Goal: Task Accomplishment & Management: Use online tool/utility

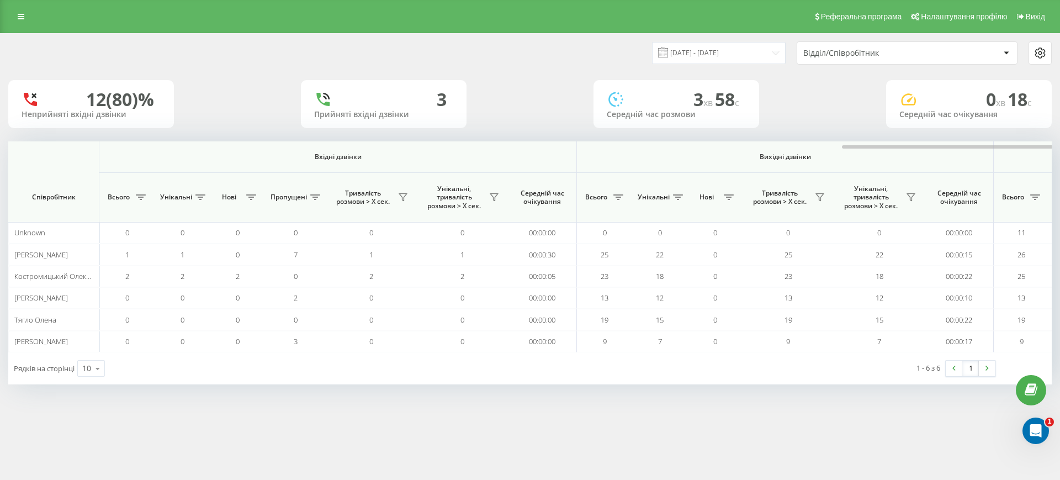
scroll to position [0, 497]
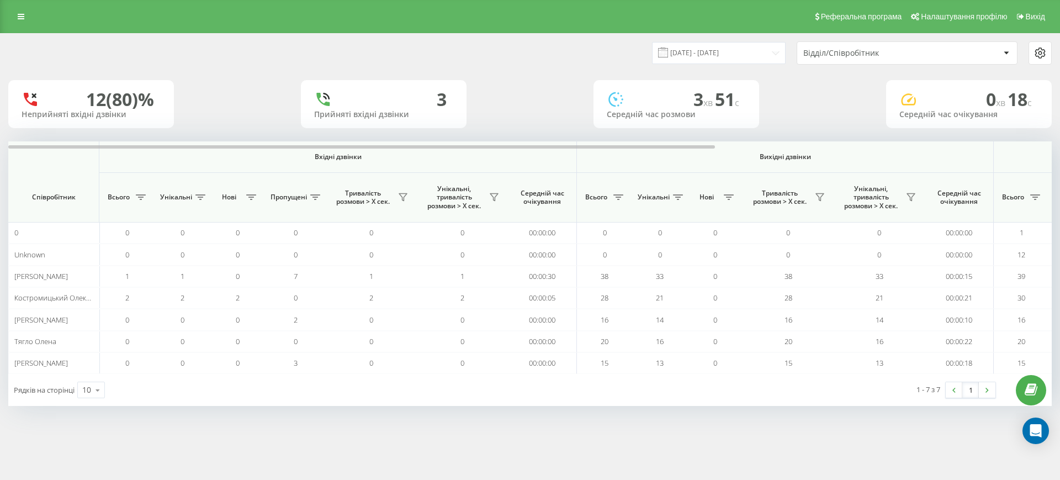
scroll to position [0, 497]
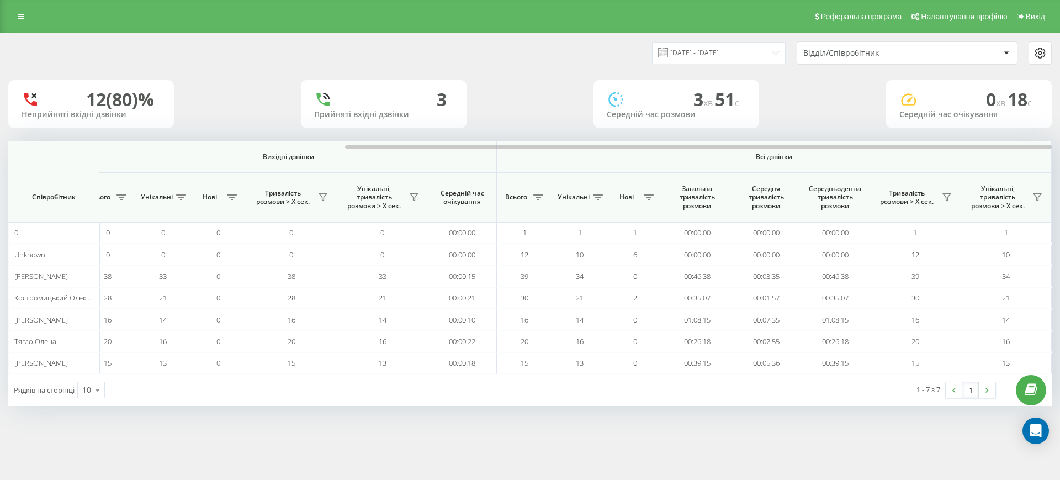
click at [978, 145] on div at bounding box center [529, 145] width 1043 height 8
click at [948, 190] on button at bounding box center [946, 197] width 17 height 18
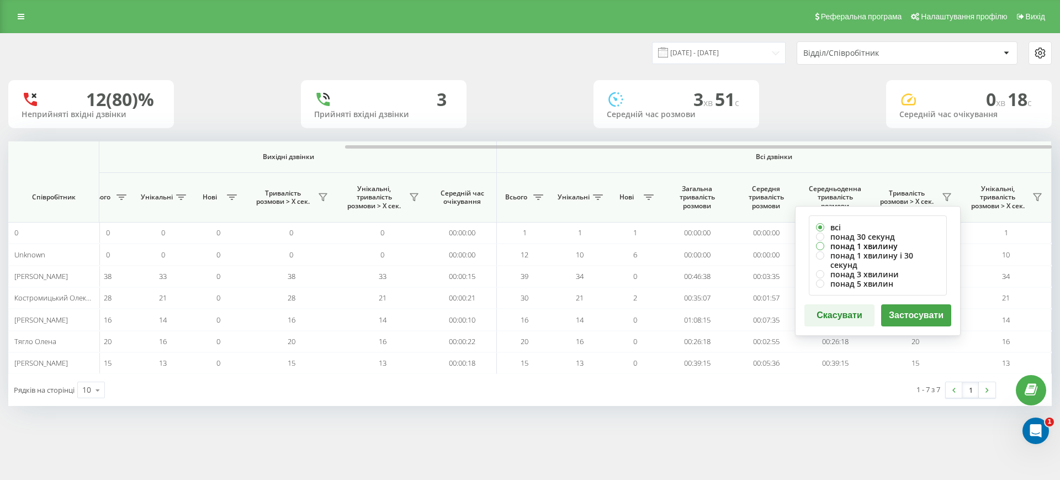
click at [847, 244] on label "понад 1 хвилину" at bounding box center [878, 245] width 124 height 9
radio input "true"
click at [903, 304] on button "Застосувати" at bounding box center [916, 315] width 70 height 22
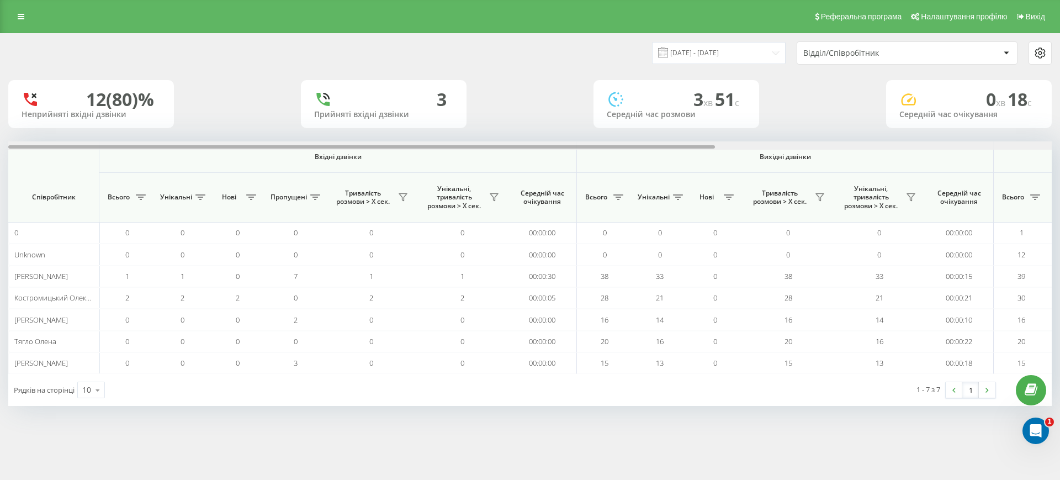
scroll to position [0, 497]
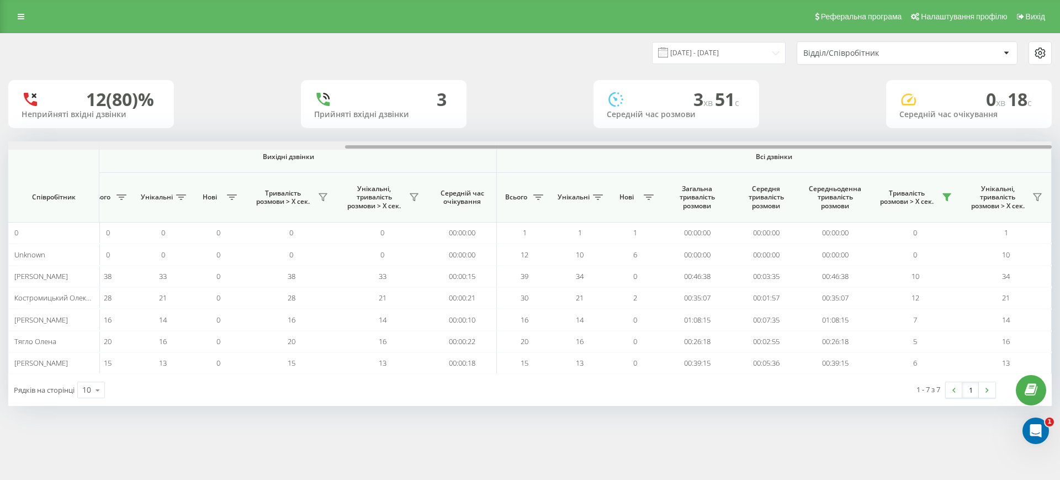
click at [990, 145] on div at bounding box center [529, 145] width 1043 height 8
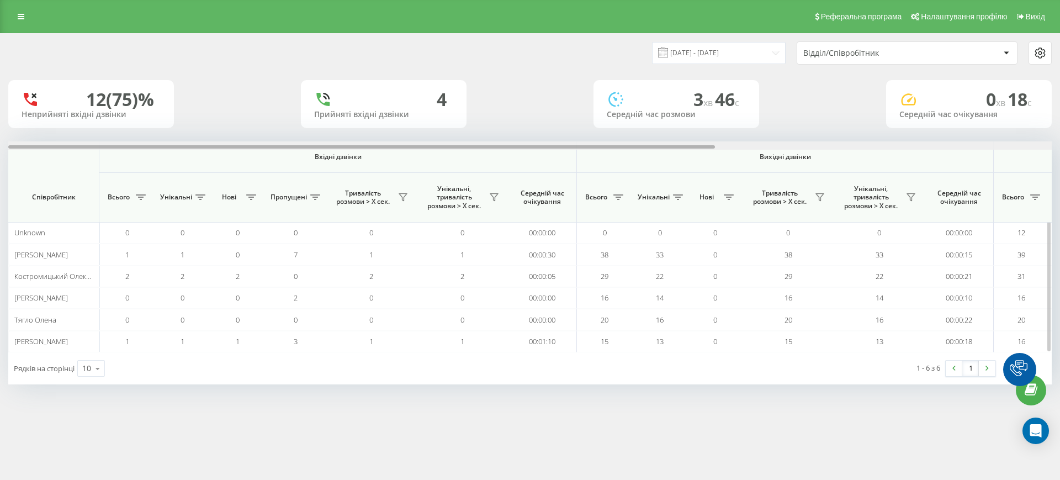
click at [917, 144] on div at bounding box center [529, 145] width 1043 height 8
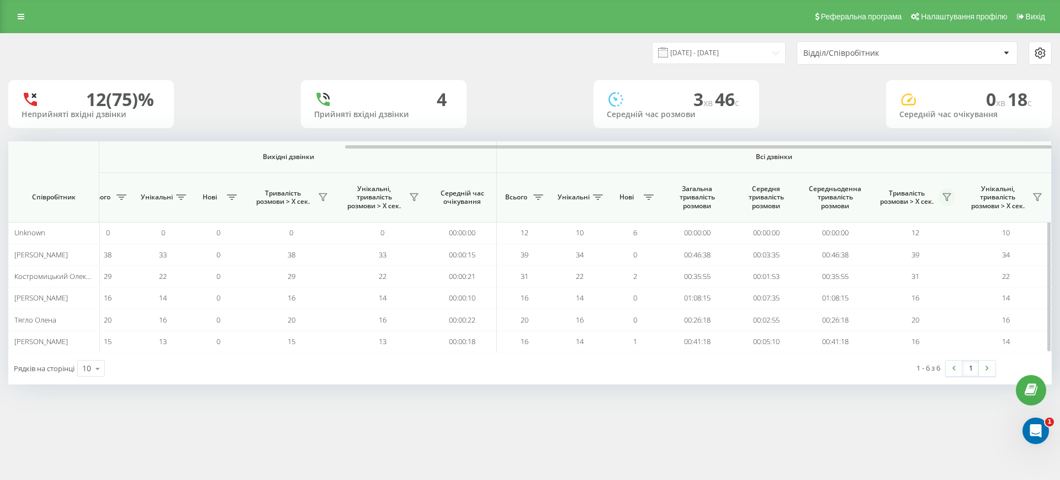
click at [946, 194] on icon at bounding box center [946, 197] width 9 height 9
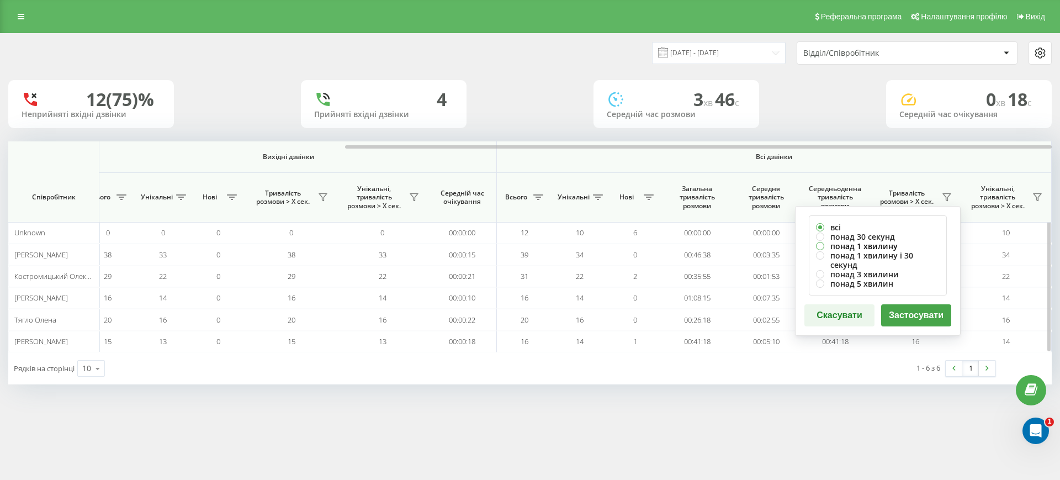
click at [856, 246] on label "понад 1 хвилину" at bounding box center [878, 245] width 124 height 9
radio input "true"
click at [926, 306] on button "Застосувати" at bounding box center [916, 315] width 70 height 22
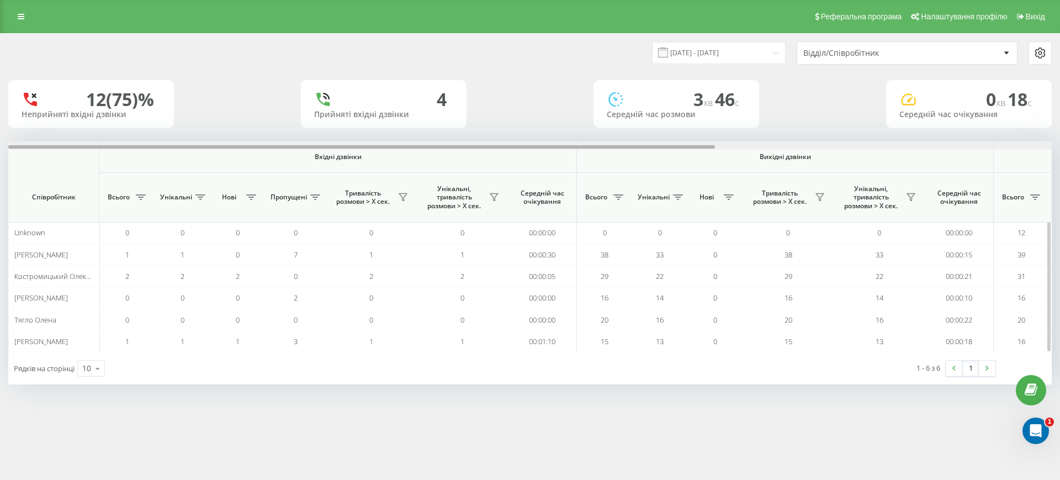
scroll to position [0, 497]
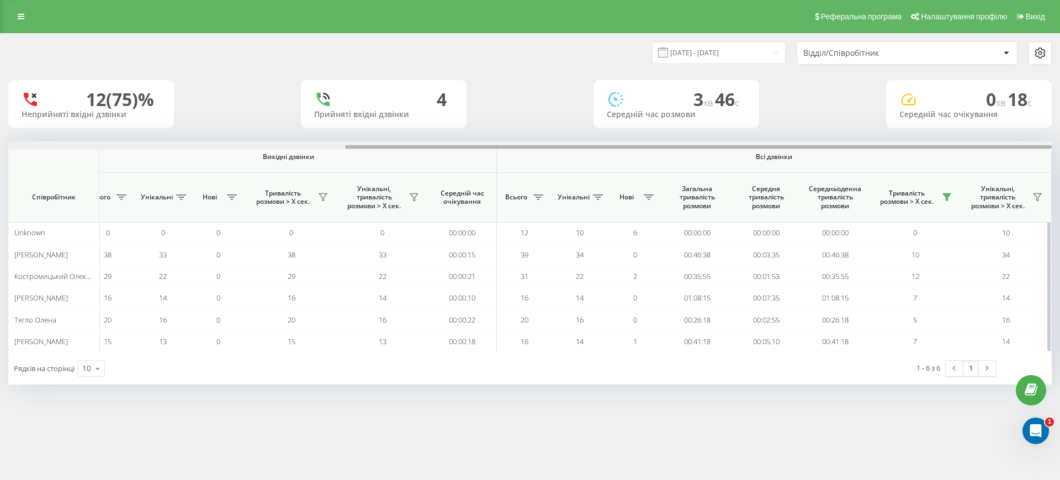
click at [980, 146] on div at bounding box center [529, 145] width 1043 height 8
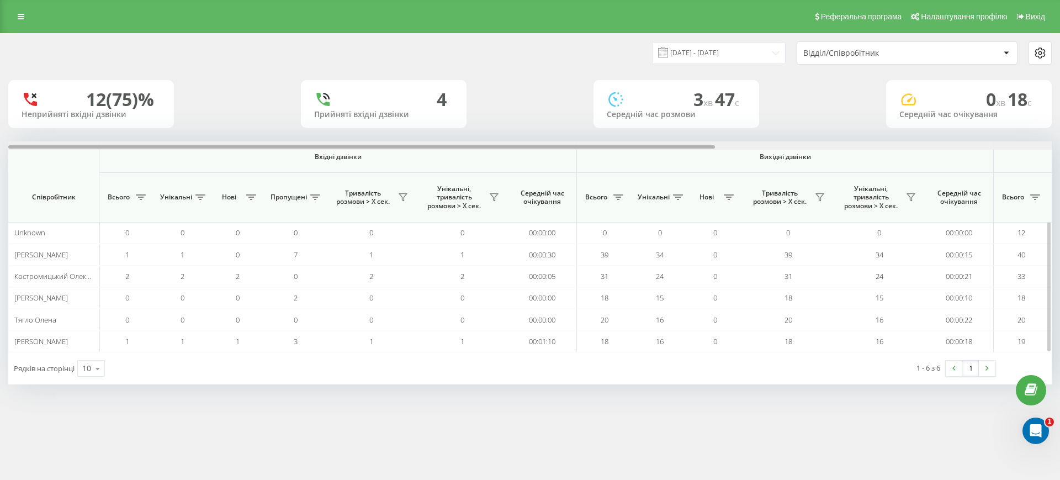
scroll to position [0, 497]
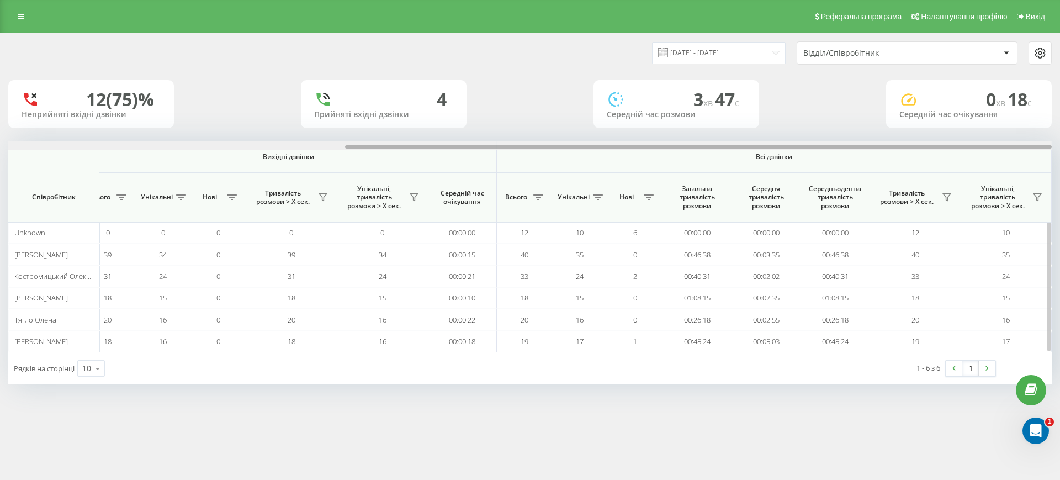
click at [976, 146] on div at bounding box center [529, 145] width 1043 height 8
click at [947, 195] on icon at bounding box center [946, 197] width 9 height 9
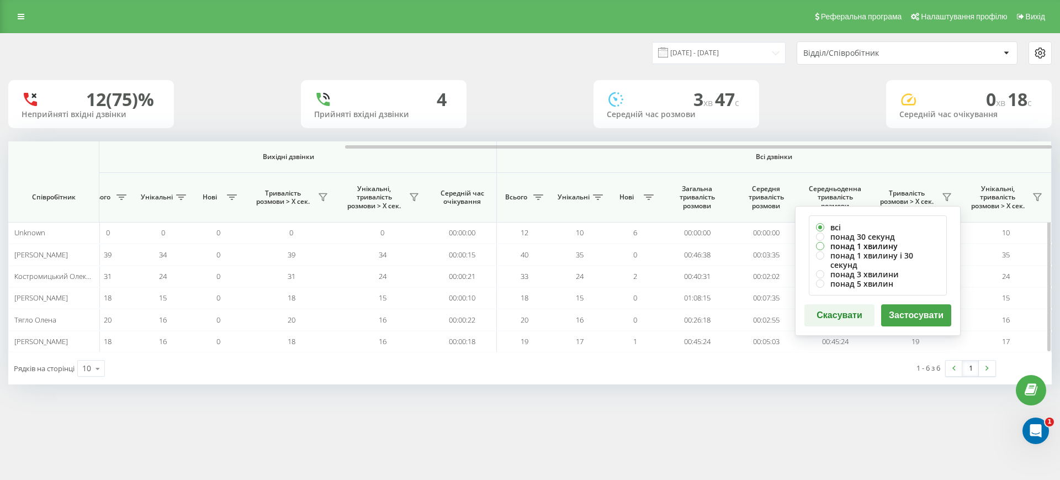
click at [872, 246] on label "понад 1 хвилину" at bounding box center [878, 245] width 124 height 9
radio input "true"
click at [908, 306] on button "Застосувати" at bounding box center [916, 315] width 70 height 22
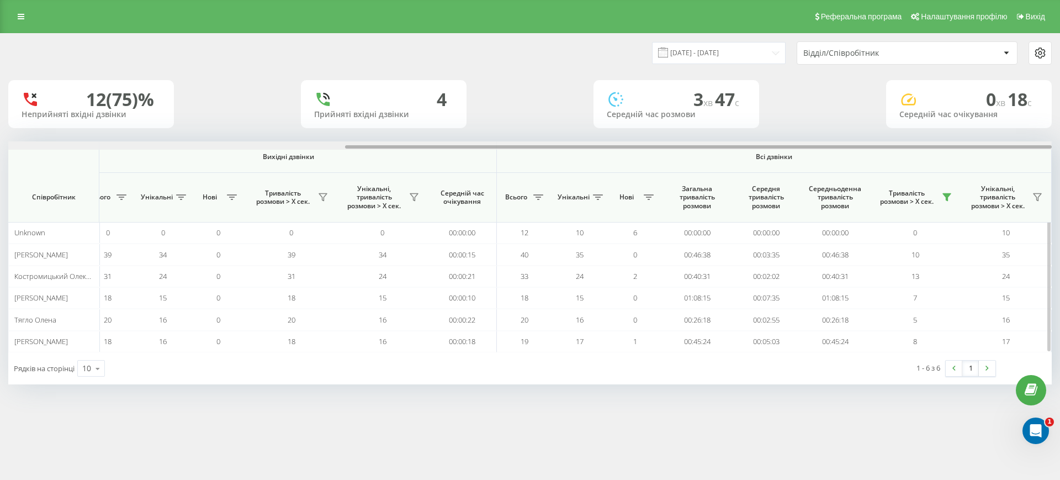
click at [974, 145] on div at bounding box center [529, 145] width 1043 height 8
